Goal: Information Seeking & Learning: Learn about a topic

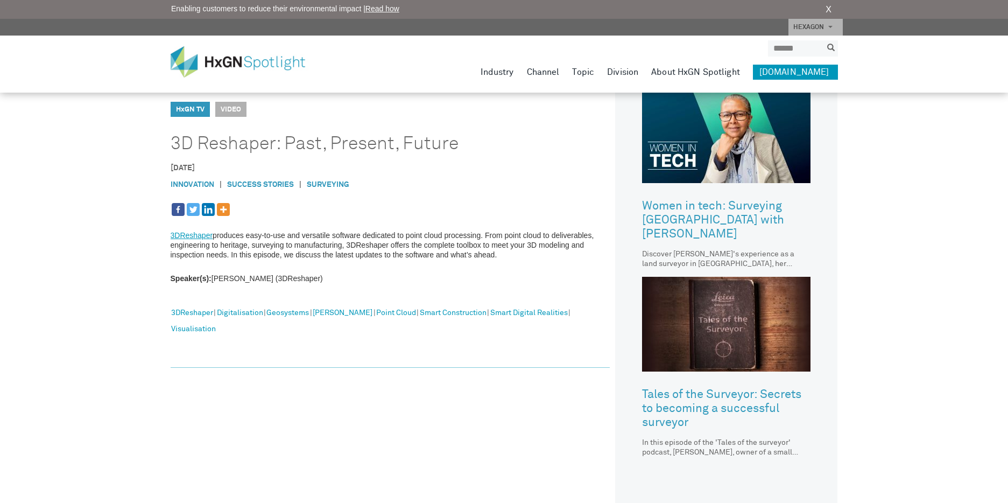
scroll to position [323, 0]
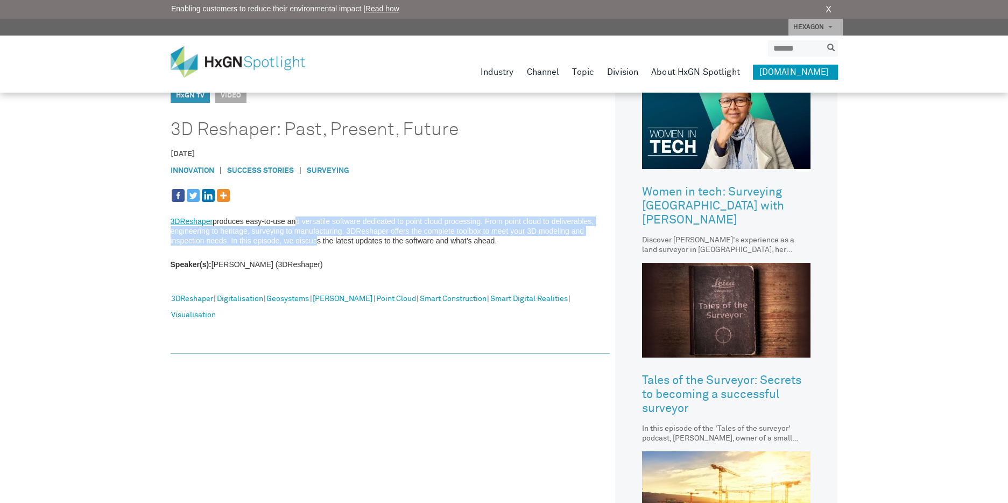
drag, startPoint x: 295, startPoint y: 223, endPoint x: 311, endPoint y: 236, distance: 21.4
click at [311, 236] on p "3DReshaper produces easy-to-use and versatile software dedicated to point cloud…" at bounding box center [391, 230] width 440 height 29
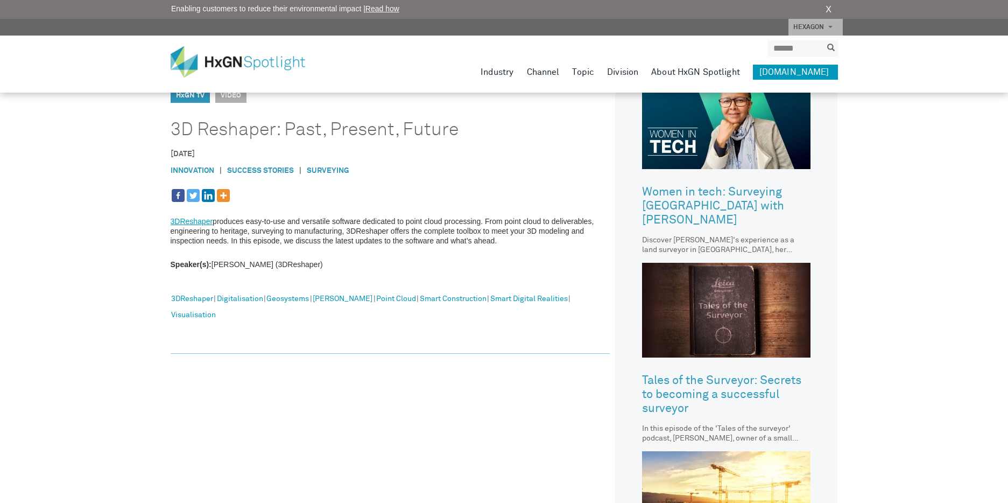
click at [107, 225] on div "HxGN SPOTLIGHT > HxGN TV > 3D Reshaper: Past, Present, Future HxGN TV Video 3D …" at bounding box center [504, 193] width 1008 height 1033
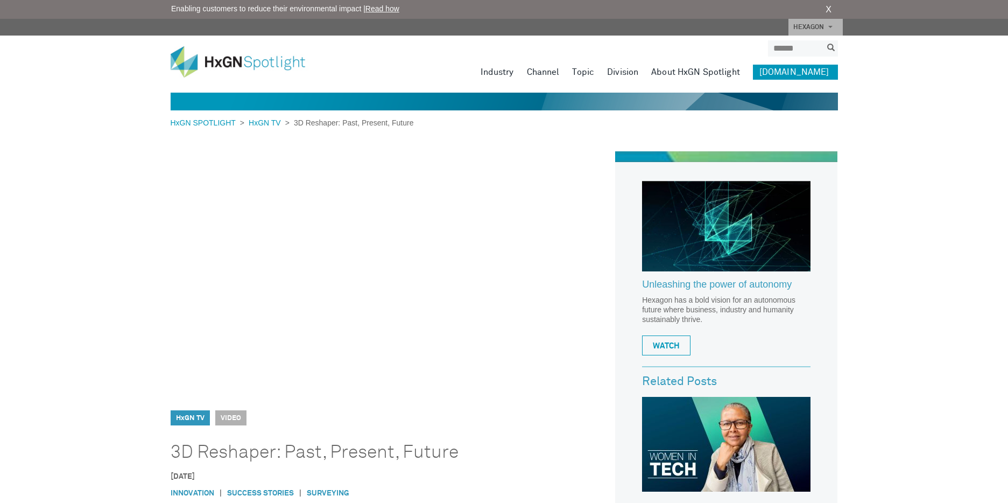
scroll to position [0, 0]
